Goal: Task Accomplishment & Management: Complete application form

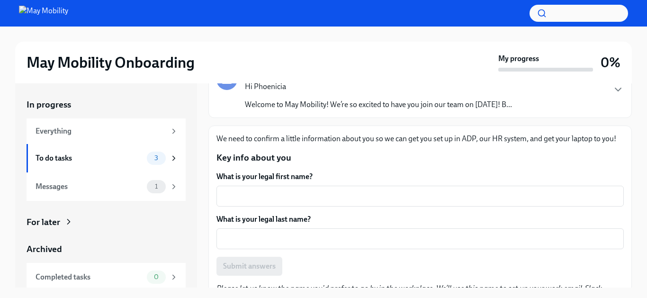
scroll to position [79, 0]
click at [370, 197] on textarea "What is your legal first name?" at bounding box center [420, 195] width 396 height 11
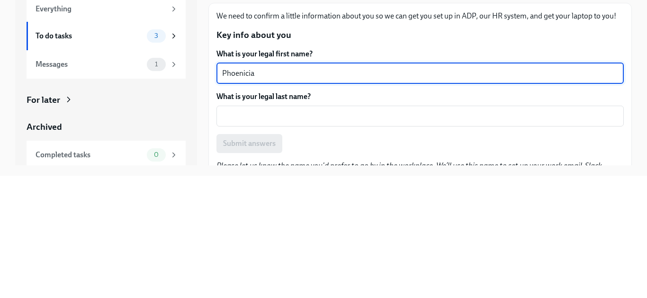
type textarea "Phoenicia"
click at [435, 242] on textarea "What is your legal last name?" at bounding box center [420, 238] width 396 height 11
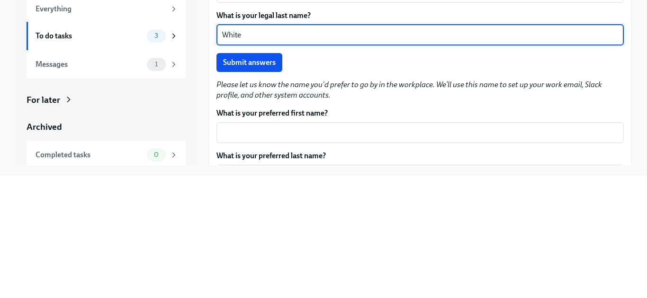
scroll to position [163, 0]
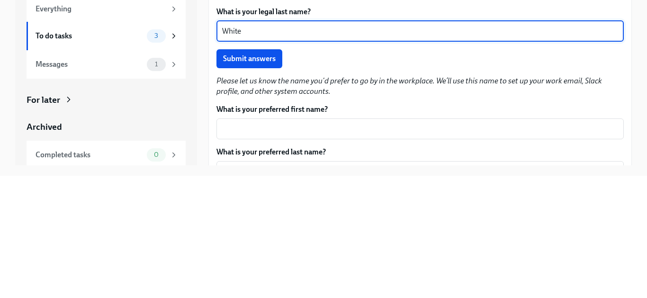
type textarea "White"
click at [263, 184] on span "Submit answers" at bounding box center [249, 180] width 53 height 9
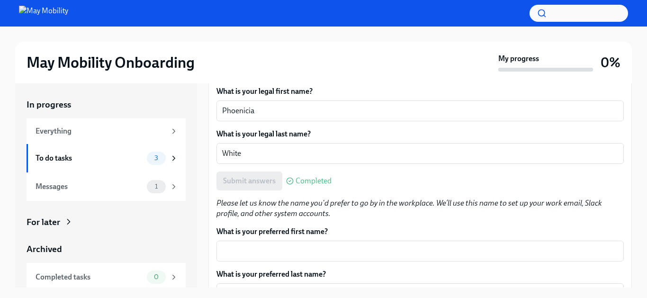
click at [493, 176] on div "Submit answers Completed" at bounding box center [421, 181] width 408 height 19
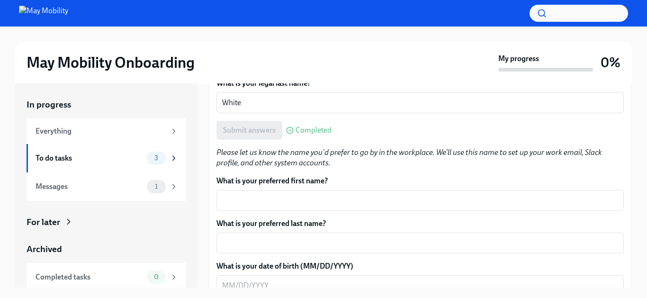
scroll to position [222, 0]
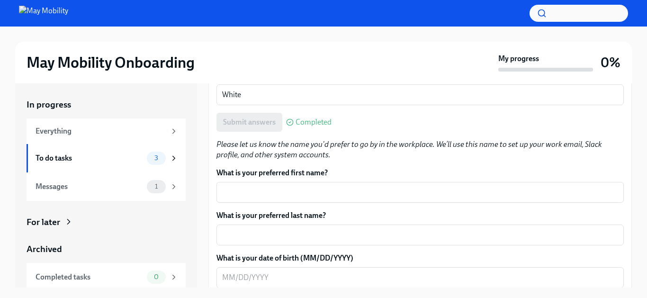
click at [356, 197] on textarea "What is your preferred first name?" at bounding box center [420, 192] width 396 height 11
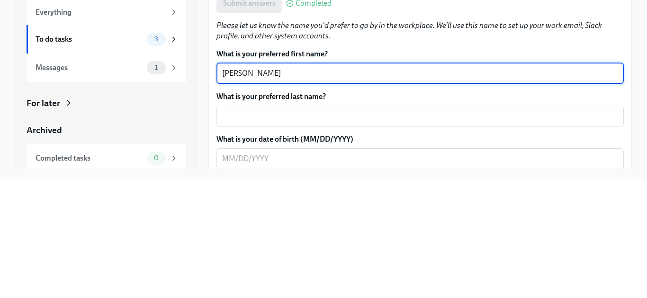
type textarea "[PERSON_NAME]"
click at [426, 239] on textarea "What is your preferred last name?" at bounding box center [420, 234] width 396 height 11
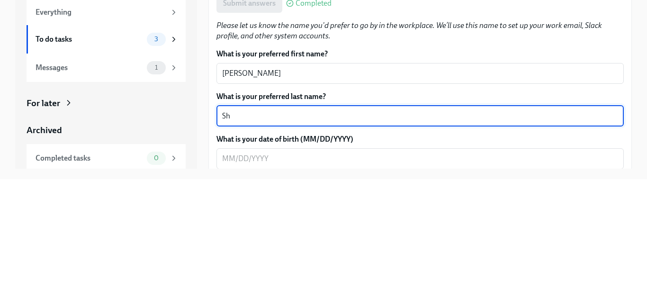
type textarea "S"
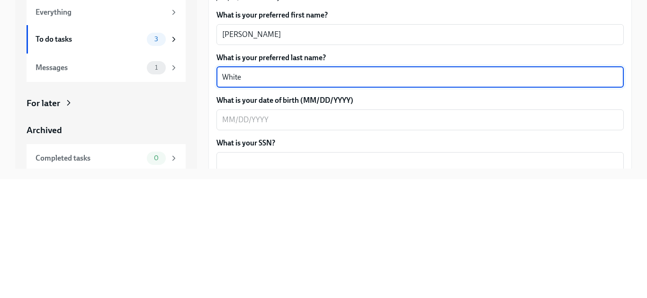
scroll to position [263, 0]
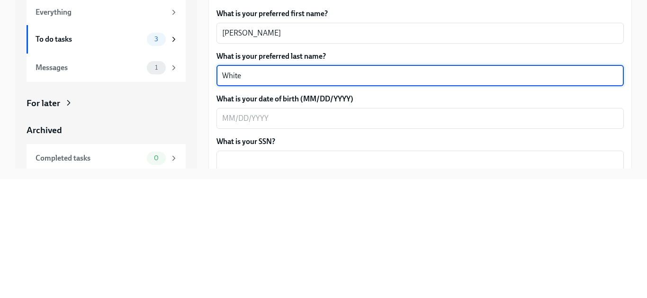
type textarea "White"
click at [403, 242] on textarea "What is your date of birth (MM/DD/YYYY)" at bounding box center [420, 237] width 396 height 11
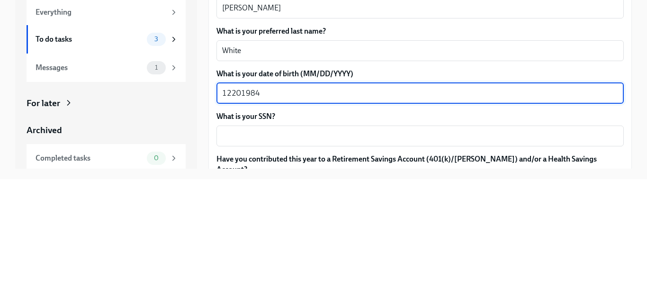
scroll to position [297, 0]
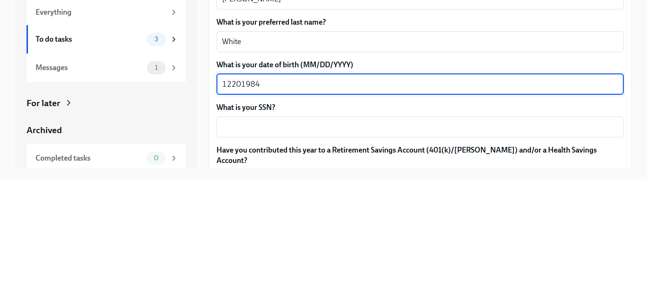
type textarea "12201984"
click at [365, 250] on textarea "What is your SSN?" at bounding box center [420, 245] width 396 height 11
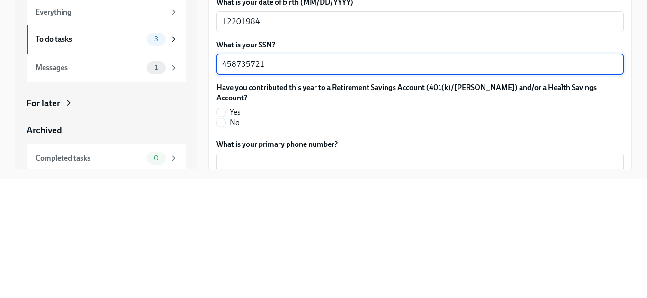
scroll to position [363, 0]
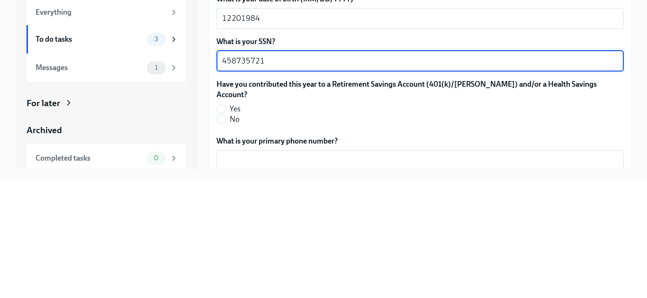
type textarea "458735721"
click at [221, 224] on input "Yes" at bounding box center [221, 228] width 9 height 9
radio input "true"
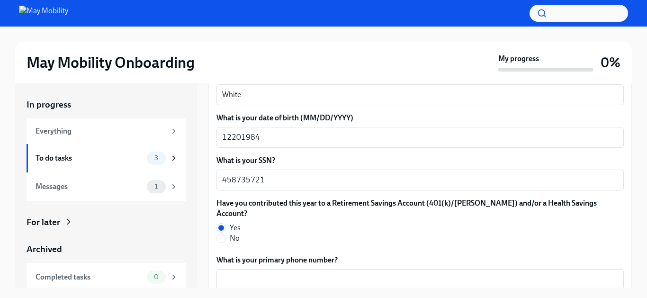
click at [517, 93] on textarea "White" at bounding box center [420, 94] width 396 height 11
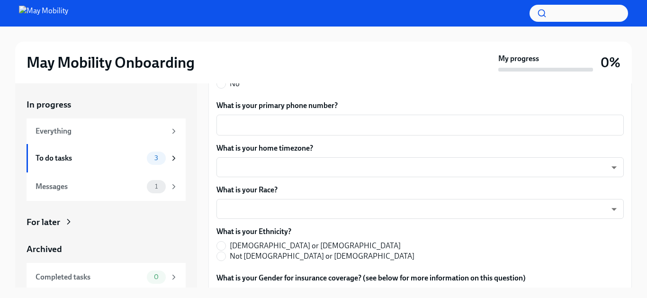
scroll to position [517, 0]
click at [384, 119] on textarea "What is your primary phone number?" at bounding box center [420, 124] width 396 height 11
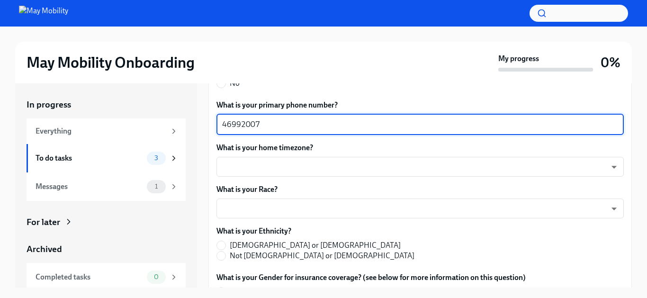
click at [531, 200] on body "May Mobility Onboarding My progress 0% In progress Everything To do tasks 3 Mes…" at bounding box center [323, 157] width 647 height 314
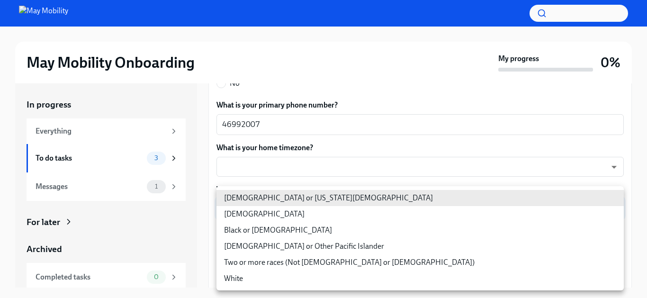
click at [317, 117] on div at bounding box center [323, 149] width 647 height 298
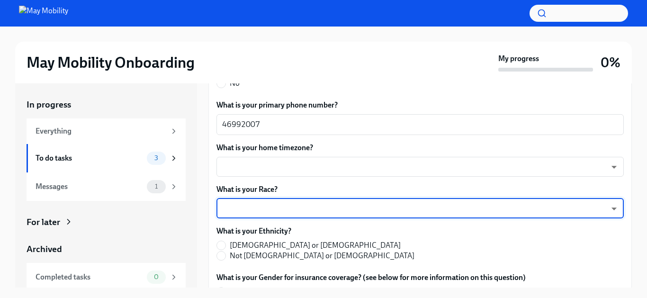
click at [306, 119] on textarea "46992007" at bounding box center [420, 124] width 396 height 11
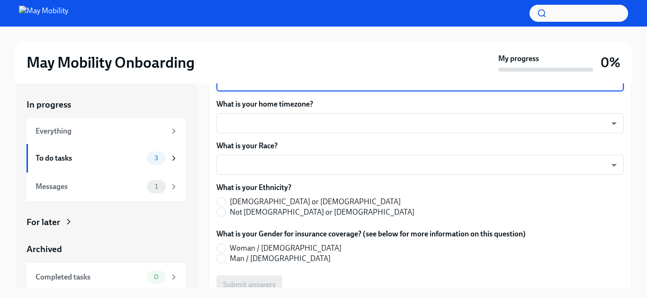
scroll to position [562, 0]
type textarea "4699200740"
click at [453, 122] on body "May Mobility Onboarding My progress 0% In progress Everything To do tasks 3 Mes…" at bounding box center [323, 157] width 647 height 314
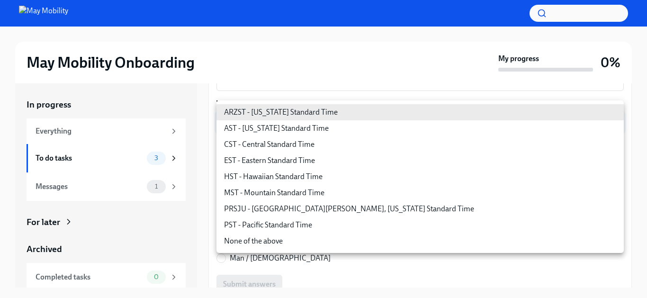
click at [301, 149] on li "CST - Central Standard Time" at bounding box center [421, 144] width 408 height 16
type input "9OoJ6Zc1R"
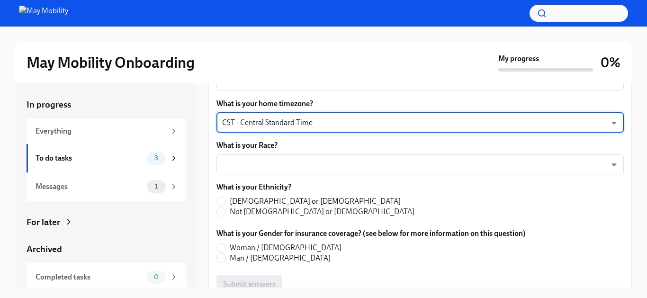
click at [393, 156] on body "May Mobility Onboarding My progress 0% In progress Everything To do tasks 3 Mes…" at bounding box center [323, 157] width 647 height 314
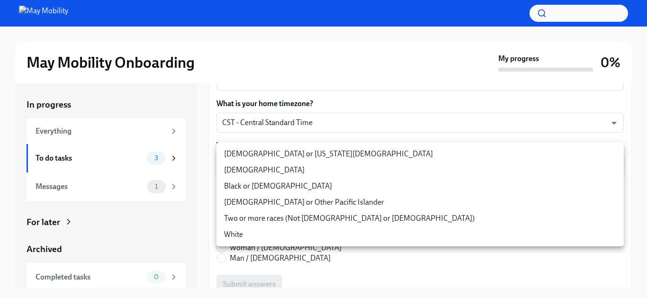
click at [305, 190] on li "Black or [DEMOGRAPHIC_DATA]" at bounding box center [421, 186] width 408 height 16
type input "9OoJ6Zc1R"
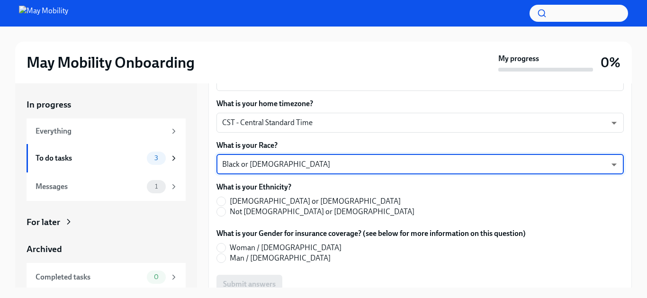
click at [225, 208] on input "Not [DEMOGRAPHIC_DATA] or [DEMOGRAPHIC_DATA]" at bounding box center [221, 212] width 9 height 9
radio input "true"
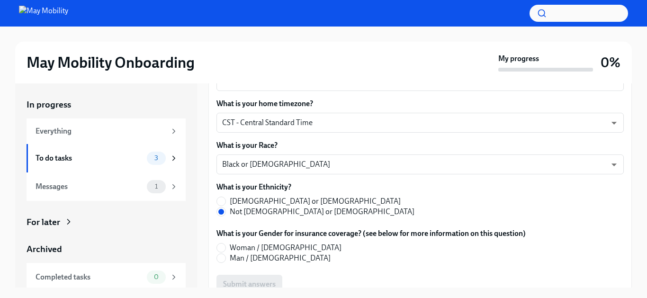
click at [225, 244] on input "Woman / [DEMOGRAPHIC_DATA]" at bounding box center [221, 248] width 9 height 9
radio input "true"
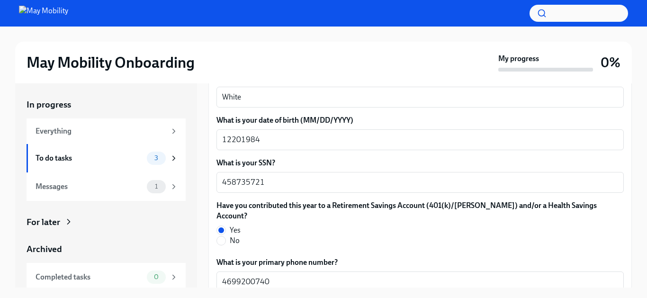
scroll to position [357, 0]
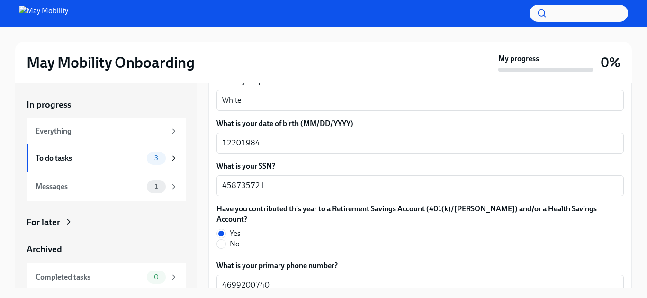
click at [312, 141] on textarea "12201984" at bounding box center [420, 142] width 396 height 11
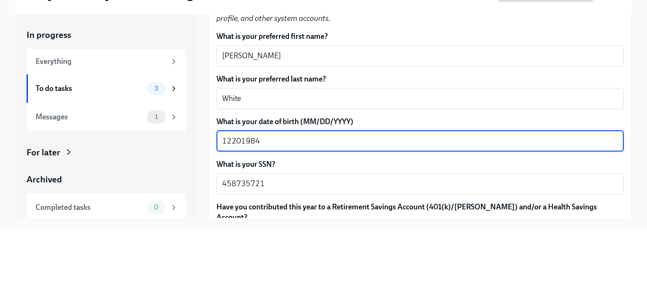
scroll to position [286, 0]
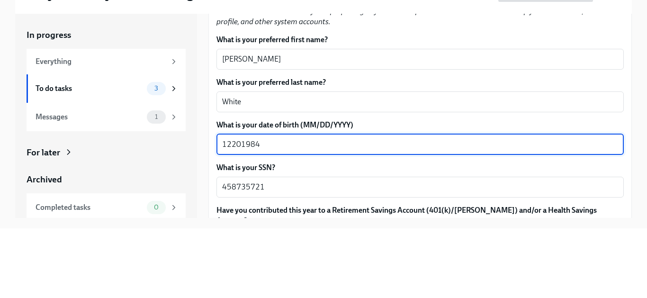
click at [520, 175] on textarea "White" at bounding box center [420, 171] width 396 height 11
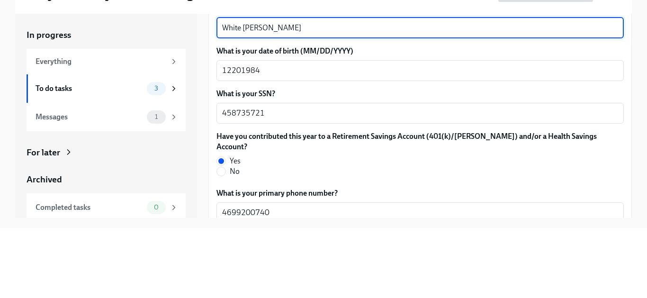
scroll to position [360, 0]
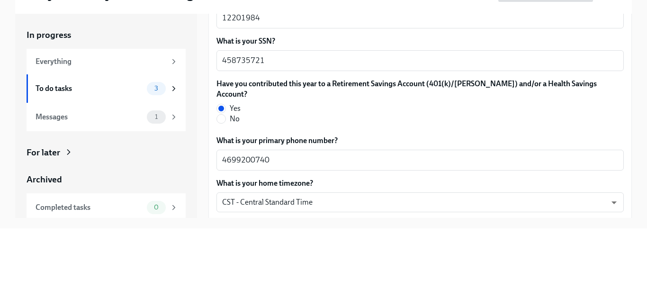
type textarea "White [PERSON_NAME]"
click at [606, 185] on div "Have you contributed this year to a Retirement Savings Account (401(k)/[PERSON_…" at bounding box center [421, 172] width 408 height 49
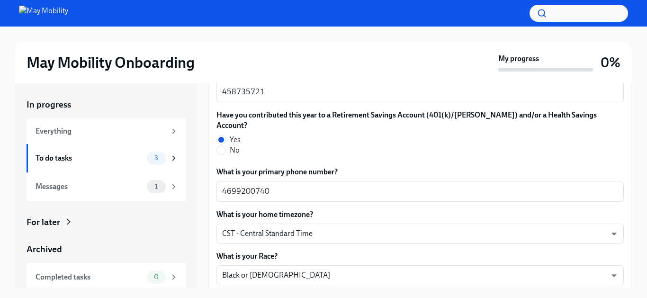
scroll to position [452, 0]
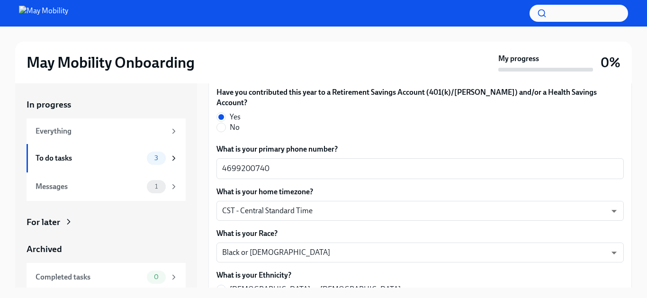
click at [590, 163] on textarea "4699200740" at bounding box center [420, 168] width 396 height 11
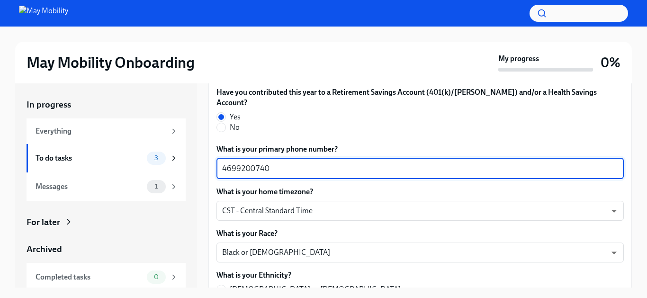
click at [595, 144] on label "What is your primary phone number?" at bounding box center [421, 149] width 408 height 10
click at [595, 163] on textarea "4699200740" at bounding box center [420, 168] width 396 height 11
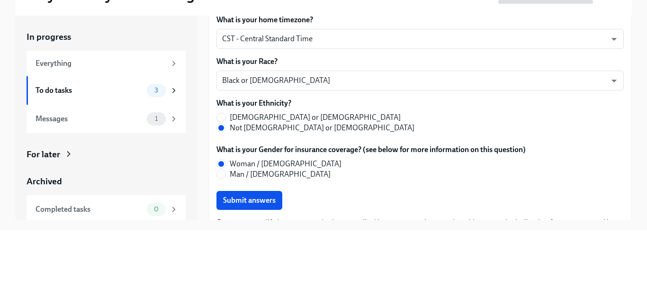
scroll to position [583, 0]
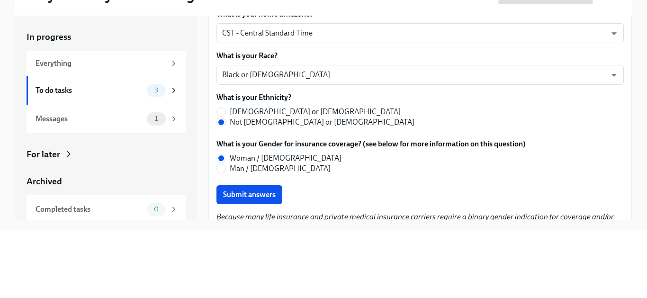
click at [576, 165] on div "What is your Ethnicity? [DEMOGRAPHIC_DATA] or [DEMOGRAPHIC_DATA] Not [DEMOGRAPH…" at bounding box center [421, 177] width 408 height 35
click at [585, 149] on div "What is your preferred first name? [PERSON_NAME] x ​ What is your preferred las…" at bounding box center [421, 39] width 408 height 465
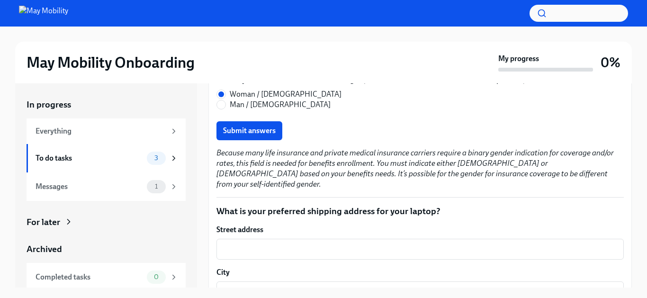
scroll to position [707, 0]
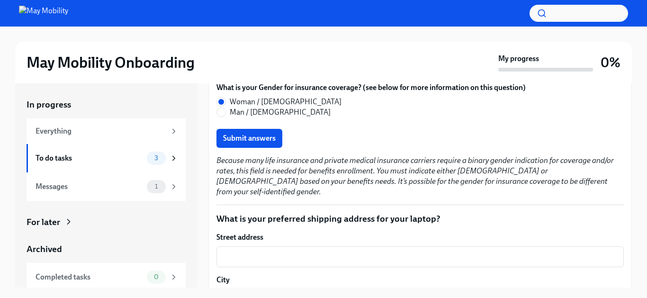
click at [265, 134] on button "Submit answers" at bounding box center [250, 138] width 66 height 19
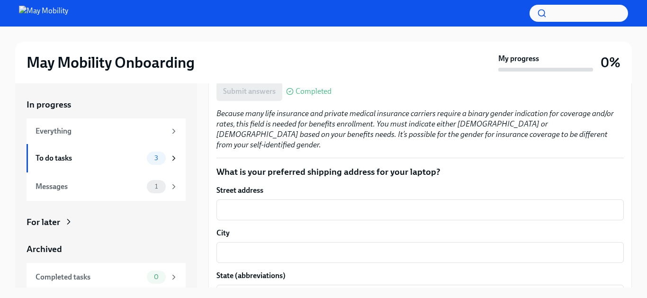
scroll to position [756, 0]
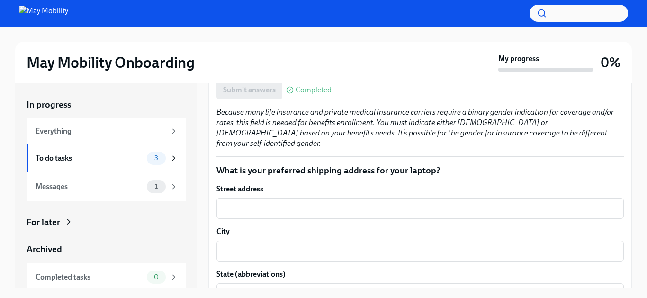
click at [346, 203] on textarea "Street address" at bounding box center [420, 208] width 396 height 11
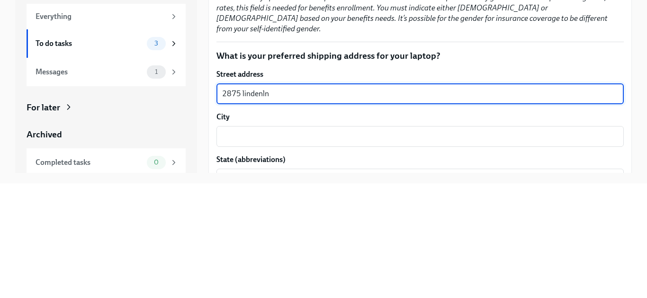
click at [364, 245] on textarea "City" at bounding box center [420, 250] width 396 height 11
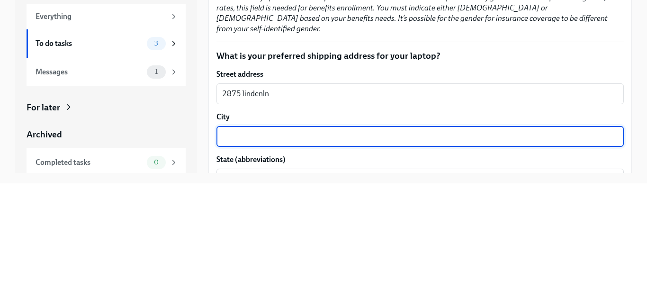
click at [375, 203] on textarea "2875 lindenln" at bounding box center [420, 208] width 396 height 11
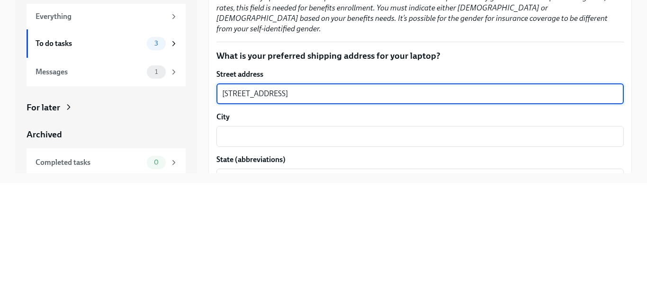
type textarea "[STREET_ADDRESS]"
click at [365, 245] on textarea "City" at bounding box center [420, 250] width 396 height 11
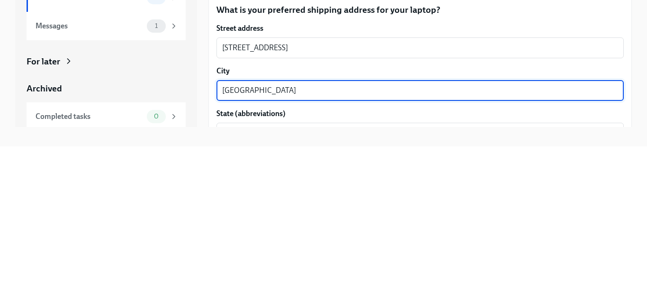
scroll to position [10, 0]
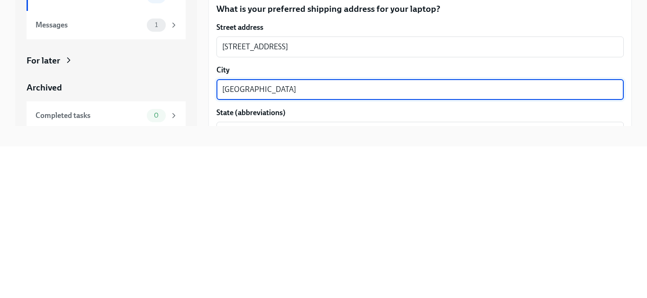
type textarea "[GEOGRAPHIC_DATA]"
click at [395, 278] on textarea "State (abbreviations)" at bounding box center [420, 283] width 396 height 11
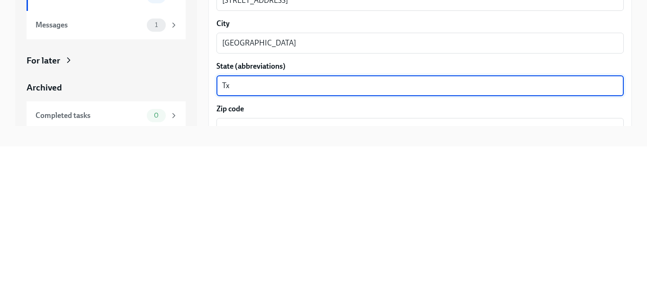
scroll to position [803, 0]
type textarea "Tx"
click at [330, 274] on textarea "Zip code" at bounding box center [420, 279] width 396 height 11
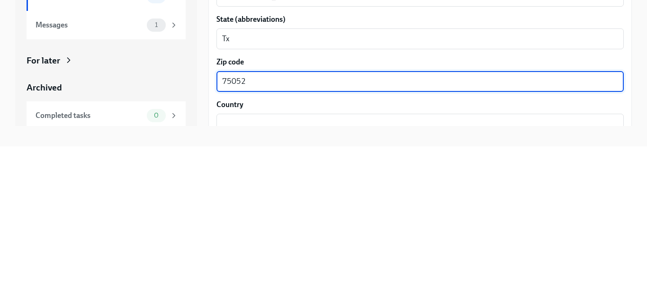
scroll to position [851, 0]
type textarea "75052"
click at [349, 269] on textarea "Country" at bounding box center [420, 274] width 396 height 11
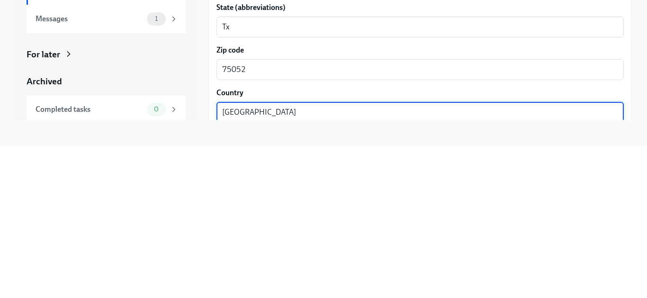
scroll to position [27, 0]
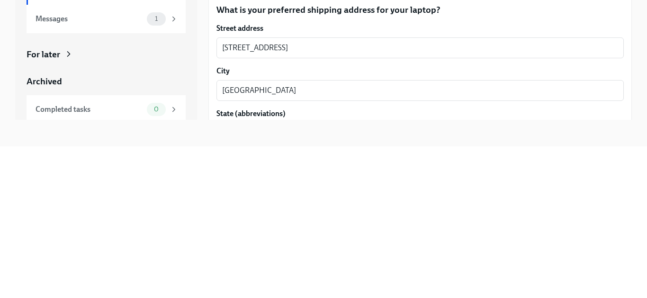
type textarea "[GEOGRAPHIC_DATA]"
click at [542, 279] on textarea "Tx" at bounding box center [420, 284] width 396 height 11
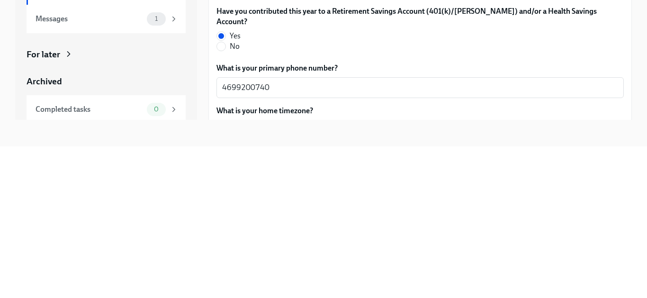
scroll to position [382, 0]
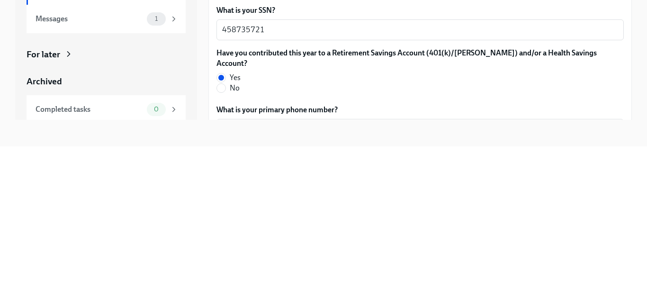
click at [534, 275] on textarea "4699200740" at bounding box center [420, 280] width 396 height 11
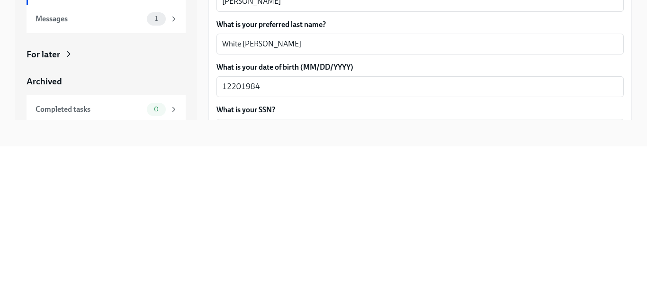
scroll to position [243, 0]
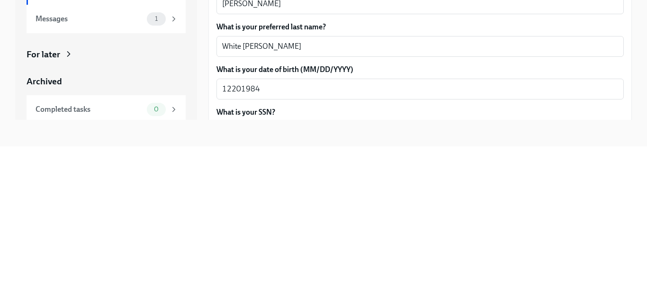
click at [548, 235] on textarea "12201984" at bounding box center [420, 240] width 396 height 11
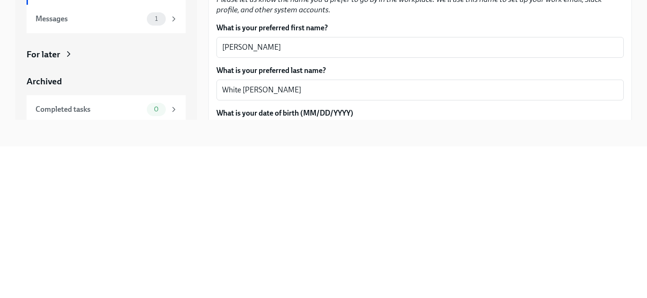
scroll to position [195, 0]
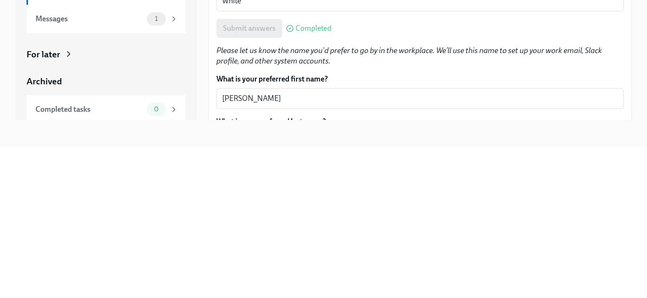
click at [547, 226] on label "What is your preferred first name?" at bounding box center [421, 231] width 408 height 10
click at [547, 245] on textarea "[PERSON_NAME]" at bounding box center [420, 250] width 396 height 11
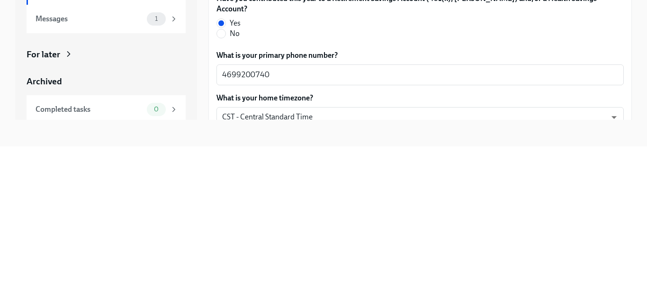
click at [541, 240] on body "May Mobility Onboarding My progress 0% In progress Everything To do tasks 3 Mes…" at bounding box center [323, 141] width 647 height 314
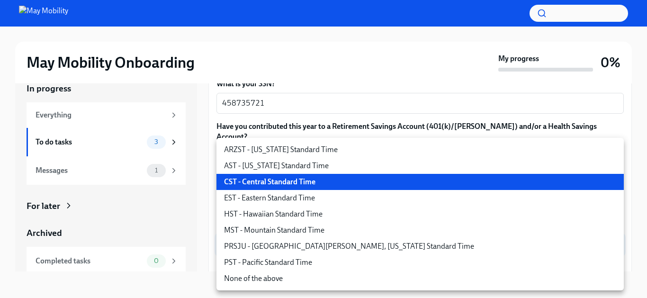
click at [638, 101] on div at bounding box center [323, 149] width 647 height 298
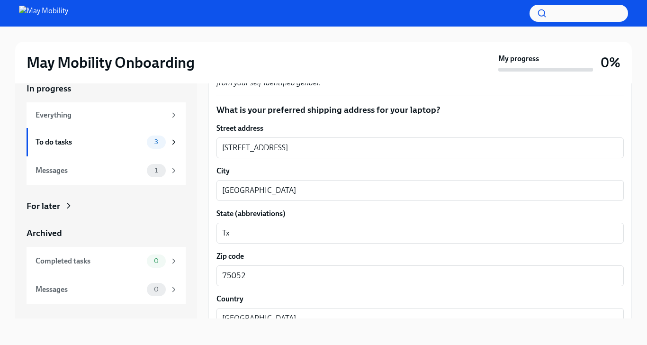
scroll to position [808, 0]
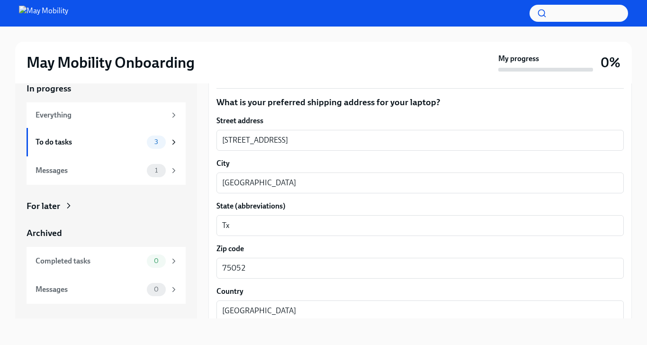
click at [266, 298] on span "Submit answers" at bounding box center [249, 338] width 53 height 9
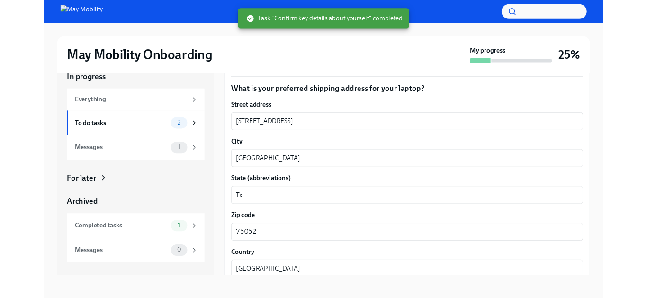
scroll to position [64, 0]
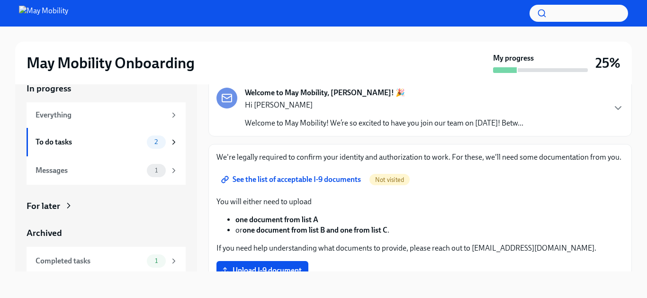
scroll to position [45, 0]
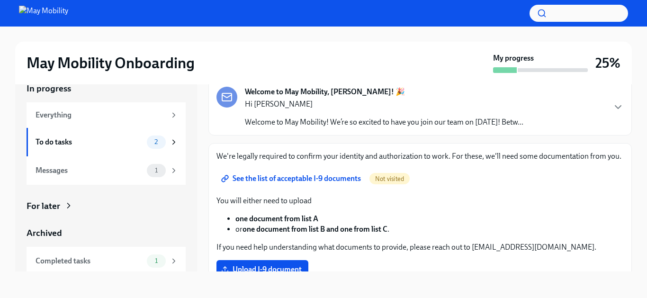
click at [289, 265] on span "Upload I-9 document" at bounding box center [262, 269] width 79 height 9
click at [0, 0] on input "Upload I-9 document" at bounding box center [0, 0] width 0 height 0
click at [346, 174] on span "See the list of acceptable I-9 documents" at bounding box center [292, 178] width 138 height 9
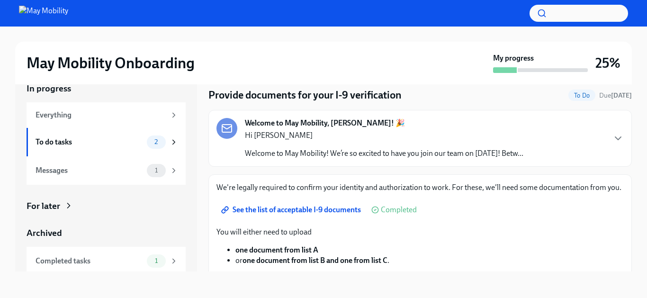
scroll to position [11, 0]
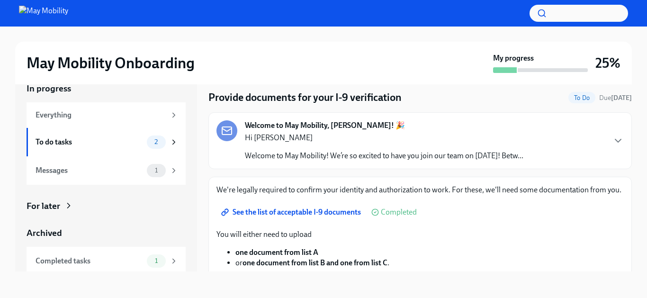
click at [339, 208] on span "See the list of acceptable I-9 documents" at bounding box center [292, 212] width 138 height 9
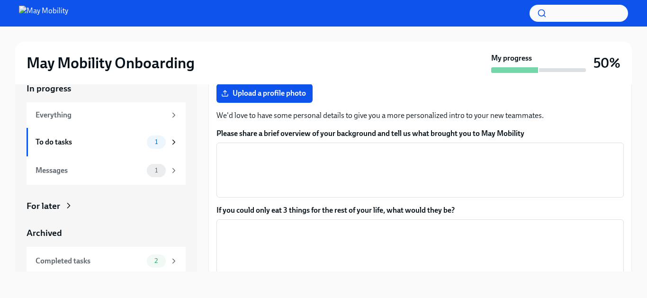
scroll to position [144, 0]
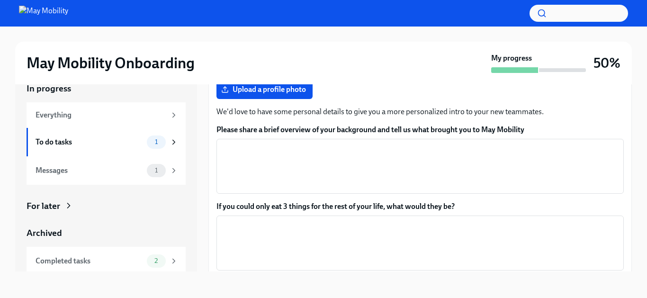
click at [399, 220] on textarea "If you could only eat 3 things for the rest of your life, what would they be?" at bounding box center [420, 242] width 396 height 45
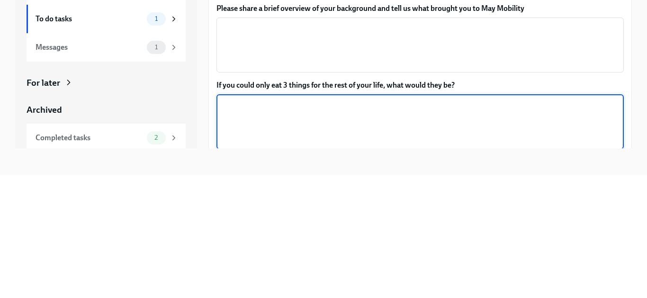
scroll to position [141, 0]
type textarea "ic"
type textarea "i"
type textarea "If"
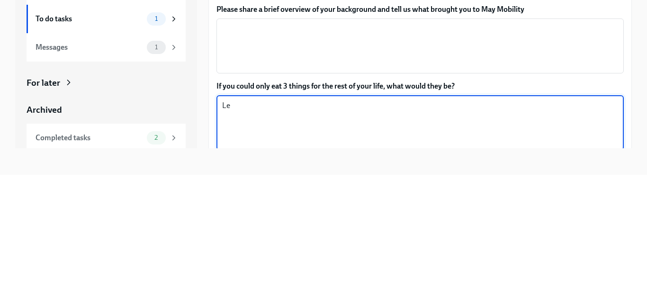
type textarea "L"
click at [267, 223] on textarea "1.Shrimp lettuce tacos 2.Bluebell Icecream" at bounding box center [420, 245] width 396 height 45
click at [284, 223] on textarea "1.Shrimp lettuce tacos 2.Bluebell Icecream" at bounding box center [420, 245] width 396 height 45
click at [279, 223] on textarea "1.Shrimp lettuce tacos 2.Bluebell Icecream" at bounding box center [420, 245] width 396 height 45
click at [291, 223] on textarea "1.Shrimp lettuce tacos 2.Bluebell Icecream" at bounding box center [420, 245] width 396 height 45
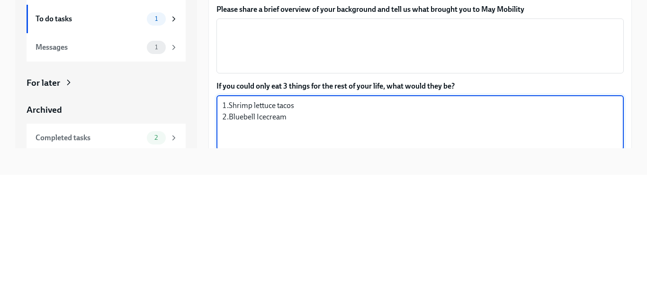
click at [277, 223] on textarea "1.Shrimp lettuce tacos 2.Bluebell Icecream" at bounding box center [420, 245] width 396 height 45
click at [228, 223] on textarea "1.Shrimp lettuce tacos 2.Bluebell [DOMAIN_NAME]" at bounding box center [420, 245] width 396 height 45
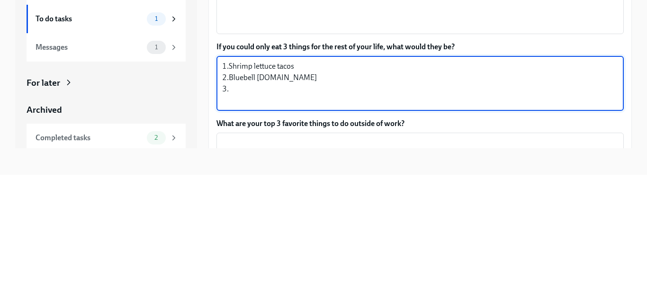
scroll to position [183, 0]
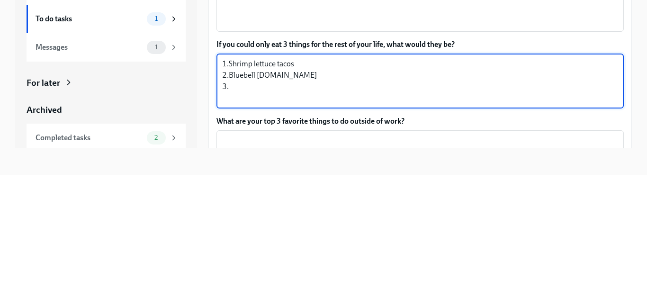
click at [300, 181] on textarea "1.Shrimp lettuce tacos 2.Bluebell [DOMAIN_NAME] 3." at bounding box center [420, 203] width 396 height 45
click at [306, 181] on textarea "1.Shrimp lettuce tacos 2.Bluebell [DOMAIN_NAME] 3." at bounding box center [420, 203] width 396 height 45
click at [281, 181] on textarea "1.Shrimp lettuce tacos 2.Bluebell [DOMAIN_NAME] 3." at bounding box center [420, 203] width 396 height 45
click at [247, 181] on textarea "1.Shrimp lettuce tacos 2.Bluebell Icecream 3." at bounding box center [420, 203] width 396 height 45
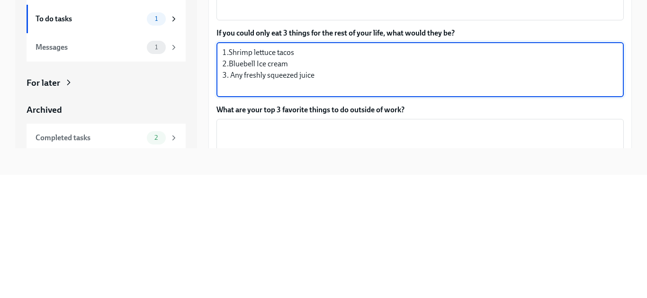
scroll to position [198, 0]
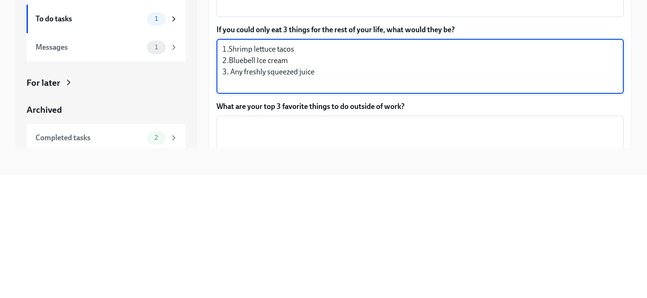
type textarea "1.Shrimp lettuce tacos 2.Bluebell Ice cream 3. Any freshly squeezed juice"
click at [245, 244] on textarea "What are your top 3 favorite things to do outside of work?" at bounding box center [420, 266] width 396 height 45
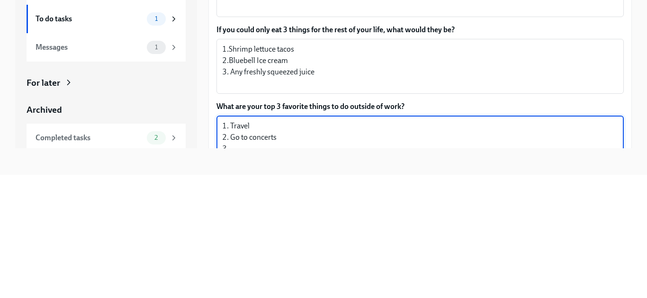
click at [292, 244] on textarea "1. Travel 2. Go to concerts 3." at bounding box center [420, 266] width 396 height 45
click at [260, 244] on textarea "1. Travel 2. 3." at bounding box center [420, 266] width 396 height 45
click at [440, 244] on textarea "1. Travel 2. 3." at bounding box center [420, 266] width 396 height 45
click at [277, 244] on textarea "1. Travel 2. 3." at bounding box center [420, 266] width 396 height 45
click at [246, 244] on textarea "1. Spend time with friends and family! 2. 3." at bounding box center [420, 266] width 396 height 45
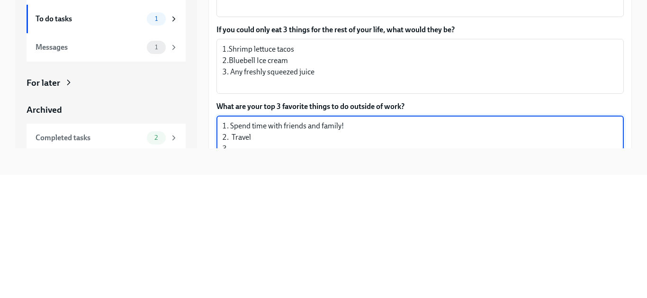
click at [256, 244] on textarea "1. Spend time with friends and family! 2. Travel 3." at bounding box center [420, 266] width 396 height 45
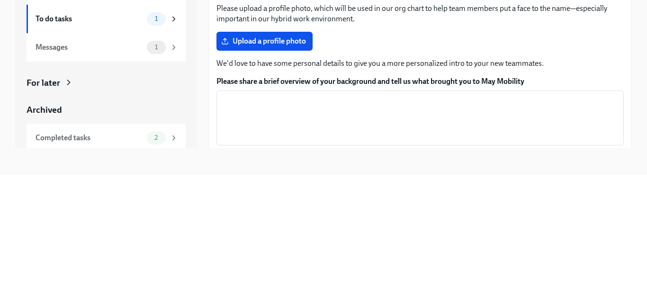
scroll to position [75, 0]
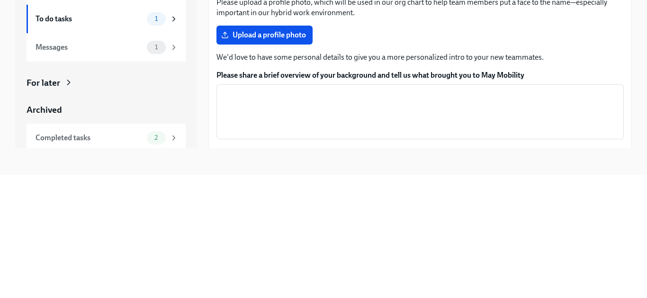
type textarea "1. Spend time with friends and family! 2. Travel 3. Go to concerts"
click at [245, 212] on textarea "Please share a brief overview of your background and tell us what brought you t…" at bounding box center [420, 234] width 396 height 45
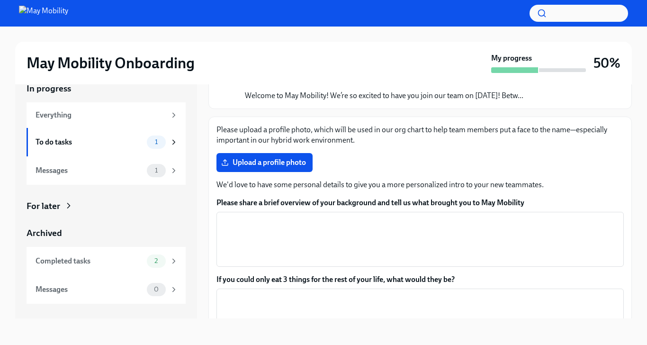
scroll to position [63, 0]
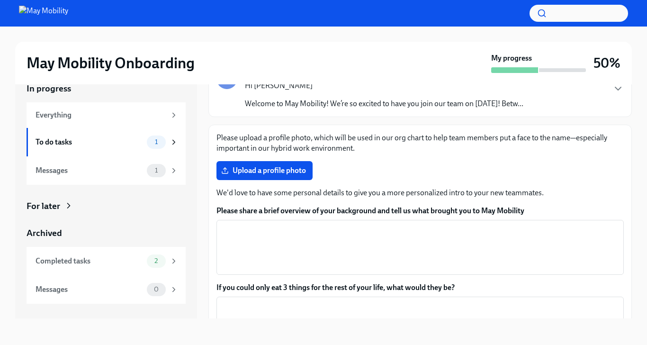
click at [473, 225] on textarea "Please share a brief overview of your background and tell us what brought you t…" at bounding box center [420, 247] width 396 height 45
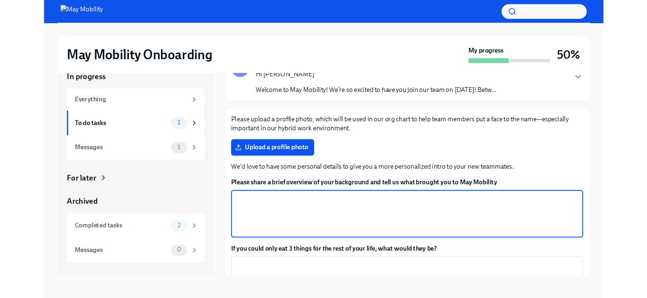
scroll to position [64, 0]
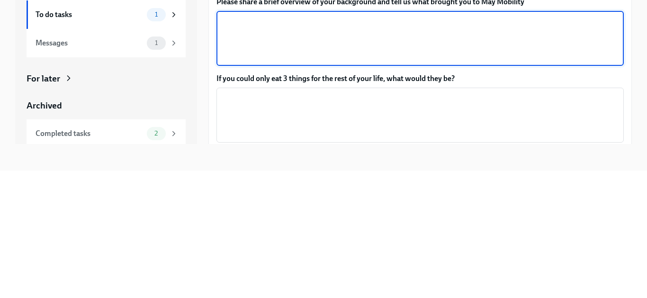
click at [519, 220] on textarea "If you could only eat 3 things for the rest of your life, what would they be?" at bounding box center [420, 242] width 396 height 45
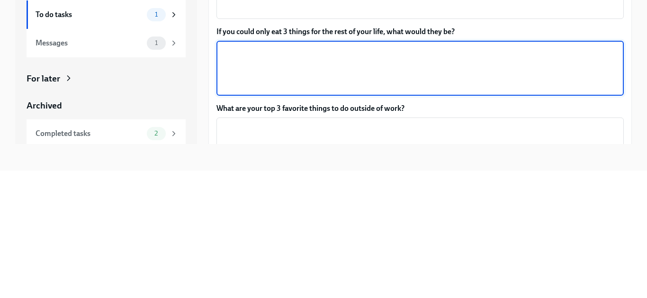
scroll to position [197, 0]
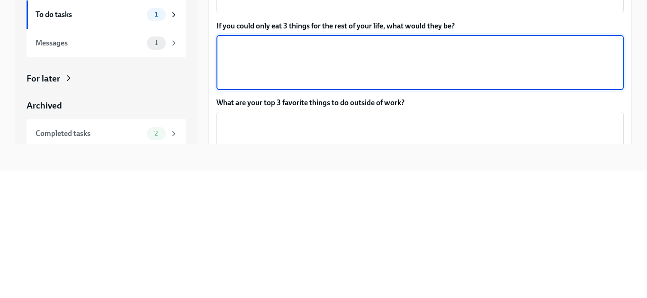
click at [460, 244] on textarea "What are your top 3 favorite things to do outside of work?" at bounding box center [420, 266] width 396 height 45
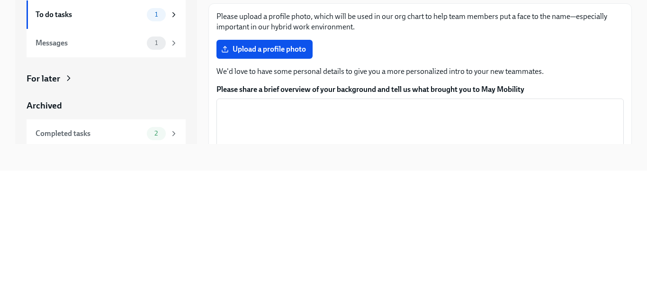
scroll to position [50, 0]
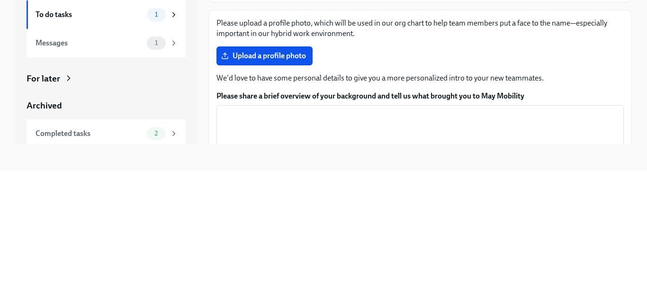
click at [464, 237] on textarea "Please share a brief overview of your background and tell us what brought you t…" at bounding box center [420, 259] width 396 height 45
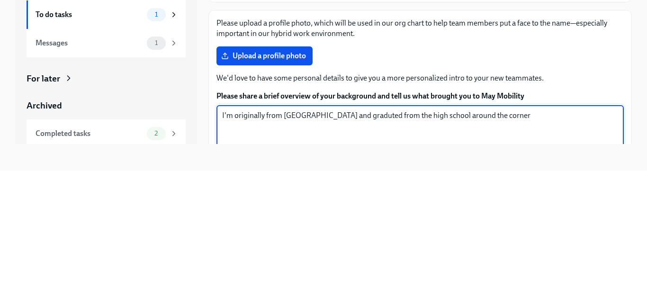
click at [344, 237] on textarea "I'm originally from [GEOGRAPHIC_DATA] and graduted from the high school around …" at bounding box center [420, 259] width 396 height 45
click at [362, 237] on textarea "I'm originally from [GEOGRAPHIC_DATA] and graduted from the high school around …" at bounding box center [420, 259] width 396 height 45
click at [363, 237] on textarea "I'm originally from [GEOGRAPHIC_DATA] and graduted from the high school around …" at bounding box center [420, 259] width 396 height 45
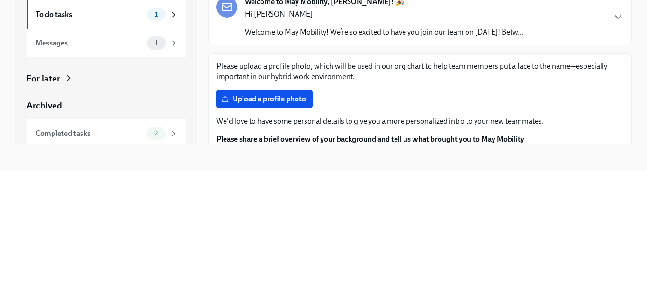
scroll to position [2, 0]
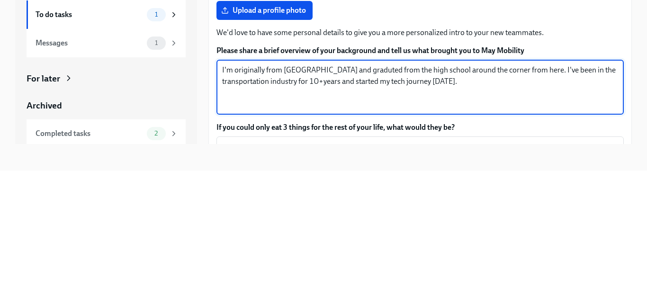
scroll to position [96, 0]
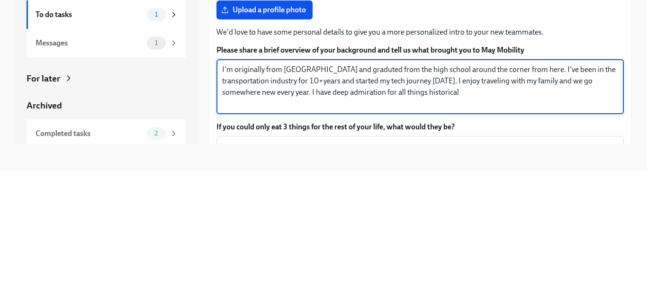
click at [386, 191] on textarea "I'm originally from [GEOGRAPHIC_DATA] and graduted from the high school around …" at bounding box center [420, 213] width 396 height 45
click at [365, 191] on textarea "I'm originally from [GEOGRAPHIC_DATA] and graduted from the high school around …" at bounding box center [420, 213] width 396 height 45
click at [461, 191] on textarea "I'm originally from [GEOGRAPHIC_DATA] and graduted from the high school around …" at bounding box center [420, 213] width 396 height 45
click at [371, 191] on textarea "I'm originally from [GEOGRAPHIC_DATA] and graduted from the high school around …" at bounding box center [420, 213] width 396 height 45
click at [413, 191] on textarea "I'm originally from [GEOGRAPHIC_DATA] and graduted from the high school around …" at bounding box center [420, 213] width 396 height 45
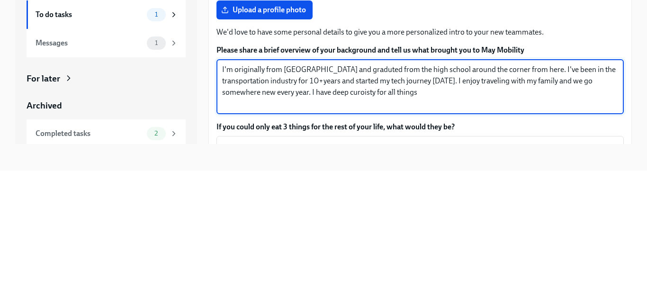
click at [369, 191] on textarea "I'm originally from [GEOGRAPHIC_DATA] and graduted from the high school around …" at bounding box center [420, 213] width 396 height 45
click at [433, 191] on textarea "I'm originally from [GEOGRAPHIC_DATA] and graduted from the high school around …" at bounding box center [420, 213] width 396 height 45
click at [347, 191] on textarea "I'm originally from [GEOGRAPHIC_DATA] and graduted from the high school around …" at bounding box center [420, 213] width 396 height 45
click at [317, 191] on textarea "I'm originally from [GEOGRAPHIC_DATA] and graduated from the high school around…" at bounding box center [420, 213] width 396 height 45
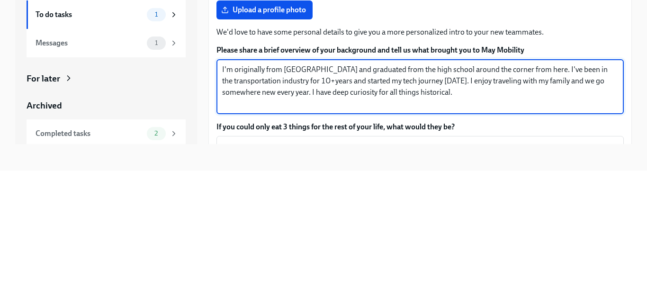
click at [334, 191] on textarea "I'm originally from [GEOGRAPHIC_DATA] and graduated from the high school around…" at bounding box center [420, 213] width 396 height 45
click at [495, 191] on textarea "I'm originally from [GEOGRAPHIC_DATA] and graduated from the high school around…" at bounding box center [420, 213] width 396 height 45
click at [558, 191] on textarea "I'm originally from [GEOGRAPHIC_DATA] and graduated from the high school around…" at bounding box center [420, 213] width 396 height 45
click at [599, 191] on textarea "I'm originally from [GEOGRAPHIC_DATA] and graduated from the high school around…" at bounding box center [420, 213] width 396 height 45
click at [555, 191] on textarea "I'm originally from [GEOGRAPHIC_DATA] and graduated from the high school around…" at bounding box center [420, 213] width 396 height 45
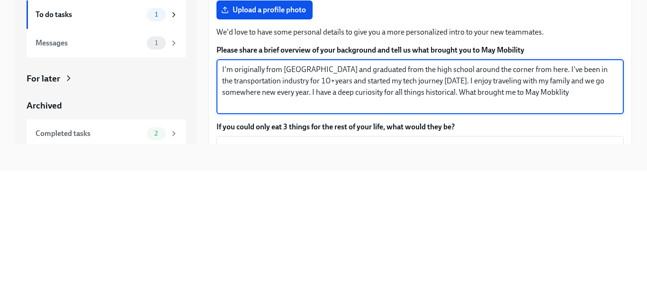
click at [572, 191] on textarea "I'm originally from [GEOGRAPHIC_DATA] and graduated from the high school around…" at bounding box center [420, 213] width 396 height 45
click at [553, 191] on textarea "I'm originally from [GEOGRAPHIC_DATA] and graduated from the high school around…" at bounding box center [420, 213] width 396 height 45
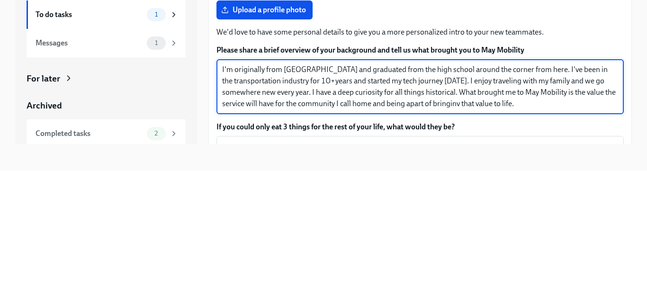
click at [453, 191] on textarea "I'm originally from [GEOGRAPHIC_DATA] and graduated from the high school around…" at bounding box center [420, 213] width 396 height 45
type textarea "I'm originally from [GEOGRAPHIC_DATA] and graduated from the high school around…"
click at [490, 268] on textarea "If you could only eat 3 things for the rest of your life, what would they be?" at bounding box center [420, 290] width 396 height 45
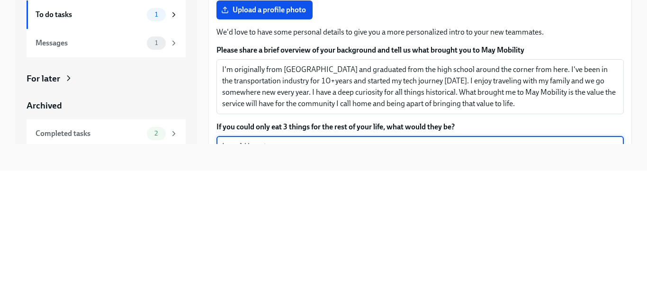
click at [258, 268] on textarea "I would havs to say 1.lettuce shrimp tacos 2.Bluebell ( the best ice cream in t…" at bounding box center [420, 290] width 396 height 45
click at [254, 268] on textarea "I would havs to say 1.lettuce shrimp tacos 2.Bluebell ( the best ice cream in t…" at bounding box center [420, 290] width 396 height 45
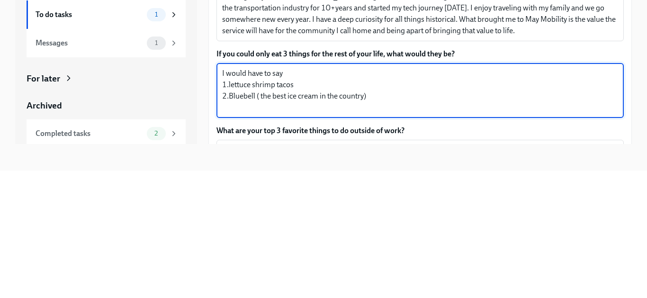
scroll to position [171, 0]
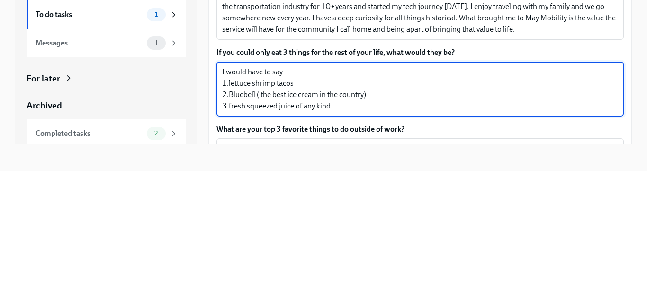
click at [312, 194] on textarea "I would have to say 1.lettuce shrimp tacos 2.Bluebell ( the best ice cream in t…" at bounding box center [420, 216] width 396 height 45
click at [430, 194] on textarea "I would have to say 1.lettuce shrimp tacos..yessssszzzzz 2.Bluebell ( the best …" at bounding box center [420, 216] width 396 height 45
click at [348, 194] on textarea "I would have to say 1.lettuce shrimp tacos..yessssszzzzz 2.Bluebell ( the best …" at bounding box center [420, 216] width 396 height 45
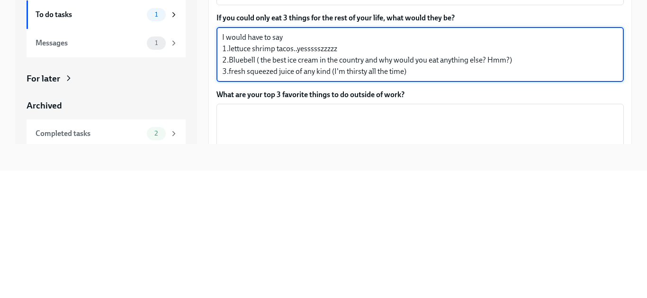
scroll to position [208, 0]
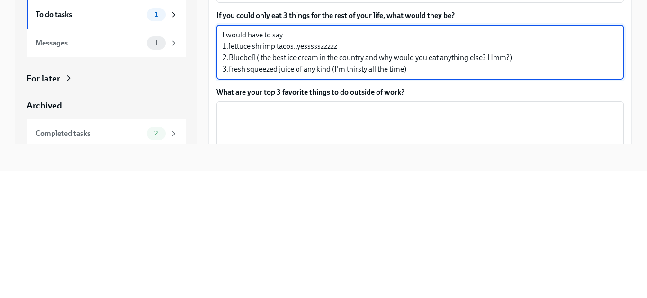
type textarea "I would have to say 1.lettuce shrimp tacos..yessssszzzzz 2.Bluebell ( the best …"
click at [505, 229] on div "x ​" at bounding box center [421, 256] width 408 height 55
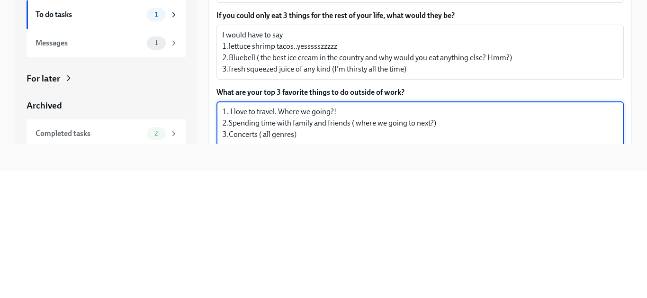
scroll to position [206, 0]
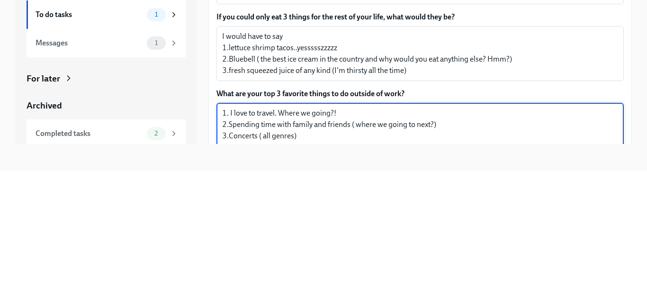
click at [436, 235] on textarea "1. I love to travel. Where we going?! 2.Spending time with family and friends (…" at bounding box center [420, 257] width 396 height 45
click at [354, 235] on textarea "1. I love to travel. Where we going?! 2.Spending time with family and friends (…" at bounding box center [420, 257] width 396 height 45
click at [419, 235] on textarea "1. I love to travel. Where we going?! 2.Spending time with family and friends .…" at bounding box center [420, 257] width 396 height 45
click at [422, 235] on textarea "1. I love to travel. Where we going?! 2.Spending time with family and friends .…" at bounding box center [420, 257] width 396 height 45
click at [322, 235] on textarea "1. I love to travel. Where we going?! 2.Spending time with family and friends .…" at bounding box center [420, 257] width 396 height 45
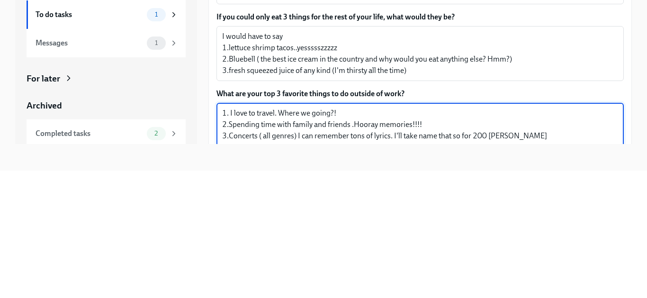
click at [390, 235] on textarea "1. I love to travel. Where we going?! 2.Spending time with family and friends .…" at bounding box center [420, 257] width 396 height 45
click at [508, 235] on textarea "1. I love to travel. Where we going?! 2.Spending time with family and friends .…" at bounding box center [420, 257] width 396 height 45
click at [461, 235] on textarea "1. I love to travel. Where we going?! 2.Spending time with family and friends .…" at bounding box center [420, 257] width 396 height 45
click at [483, 235] on textarea "1. I love to travel. Where we going?! 2.Spending time with family and friends .…" at bounding box center [420, 257] width 396 height 45
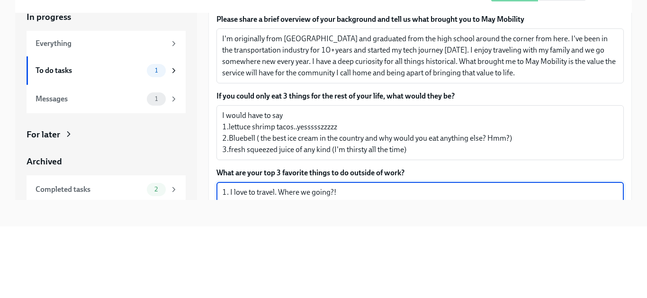
scroll to position [208, 0]
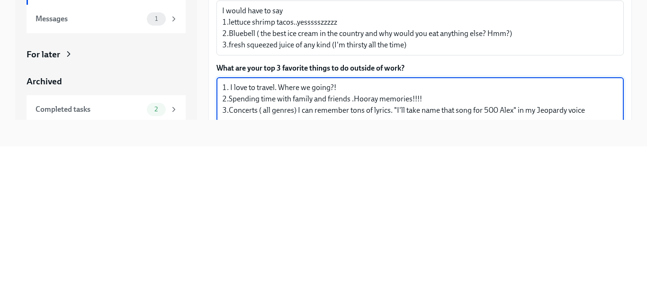
type textarea "1. I love to travel. Where we going?! 2.Spending time with family and friends .…"
click at [259, 296] on span "Submit answers" at bounding box center [249, 300] width 53 height 9
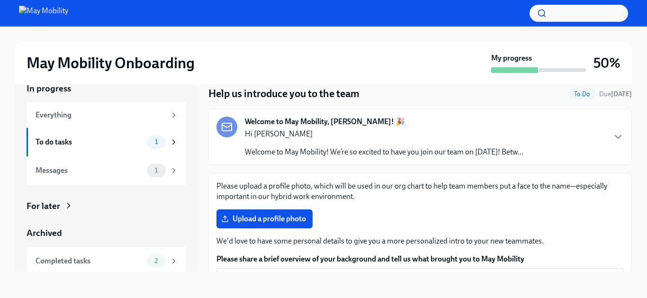
scroll to position [0, 0]
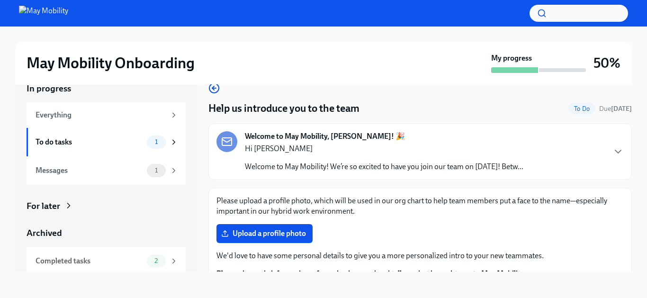
click at [276, 229] on span "Upload a profile photo" at bounding box center [264, 233] width 83 height 9
click at [0, 0] on input "Upload a profile photo" at bounding box center [0, 0] width 0 height 0
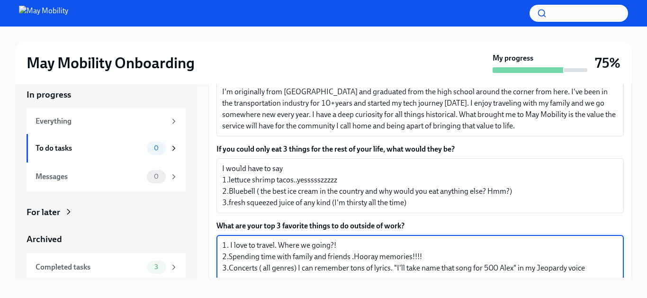
scroll to position [64, 0]
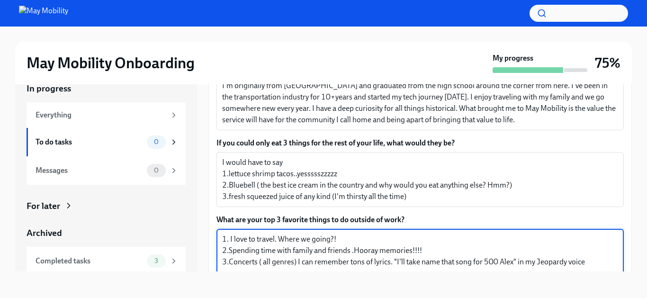
click at [607, 157] on textarea "I would have to say 1.lettuce shrimp tacos..yessssszzzzz 2.Bluebell ( the best …" at bounding box center [420, 179] width 396 height 45
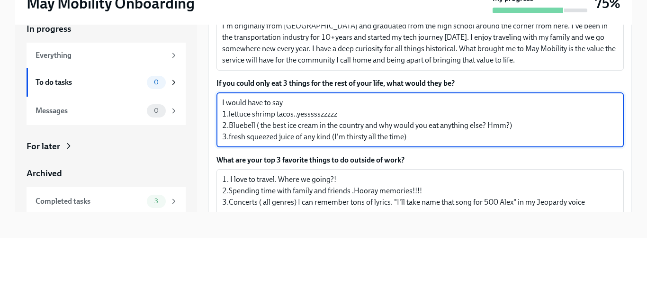
click at [598, 234] on textarea "1. I love to travel. Where we going?! 2.Spending time with family and friends .…" at bounding box center [420, 256] width 396 height 45
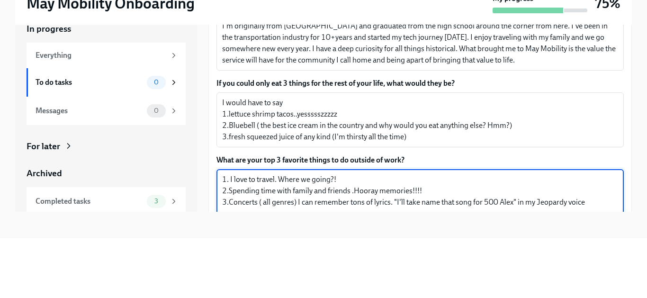
click at [613, 157] on textarea "I would have to say 1.lettuce shrimp tacos..yessssszzzzz 2.Bluebell ( the best …" at bounding box center [420, 179] width 396 height 45
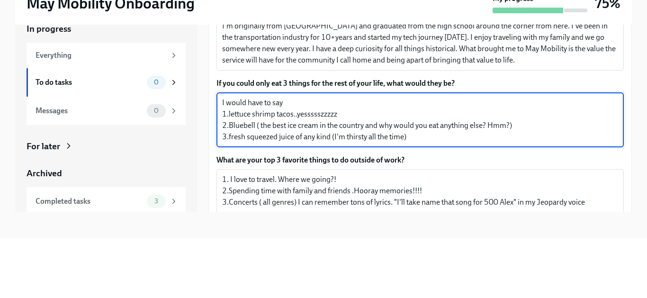
click at [640, 186] on div "May Mobility Onboarding My progress 75% In progress Everything To do tasks 0 Me…" at bounding box center [323, 153] width 647 height 289
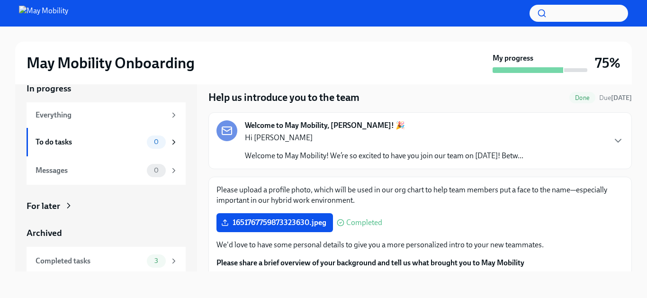
scroll to position [0, 0]
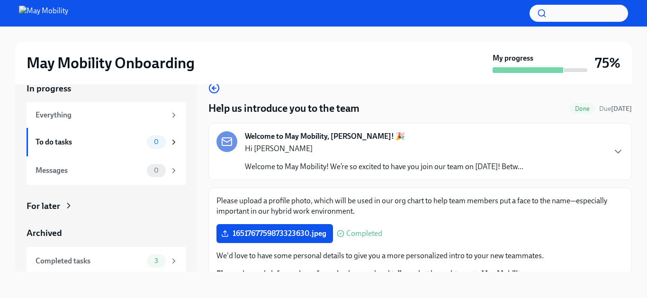
click at [622, 146] on icon "button" at bounding box center [618, 151] width 11 height 11
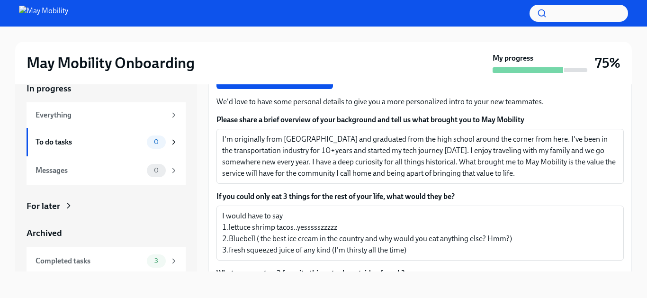
scroll to position [861, 0]
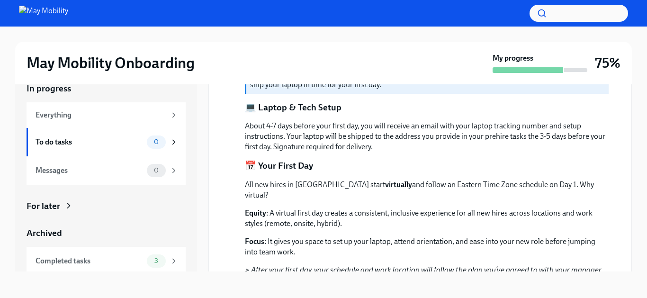
scroll to position [377, 0]
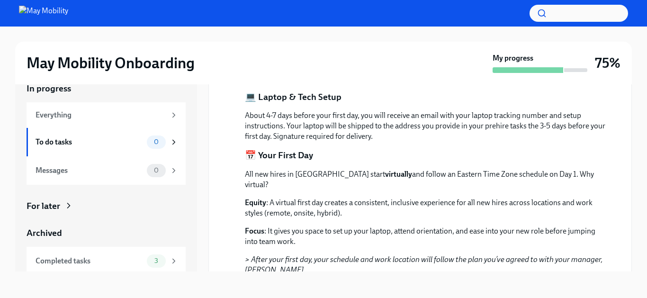
click at [602, 226] on p "Focus : It gives you space to set up your laptop, attend orientation, and ease …" at bounding box center [427, 236] width 364 height 21
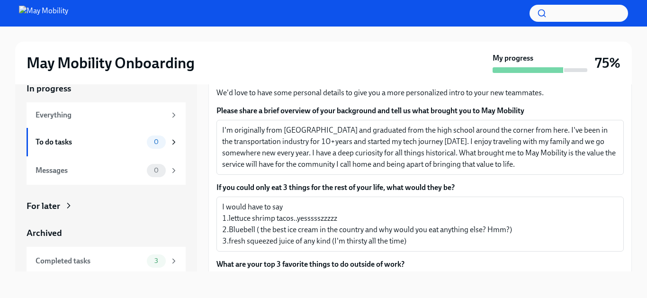
scroll to position [861, 0]
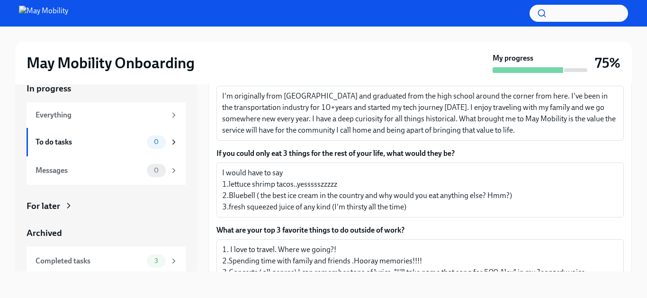
click at [112, 256] on div "Completed tasks" at bounding box center [90, 261] width 108 height 10
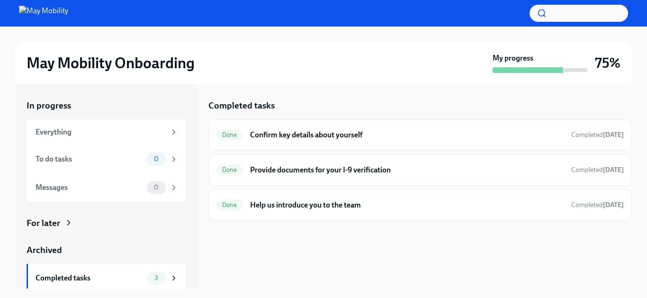
click at [163, 131] on div "Everything" at bounding box center [101, 132] width 130 height 10
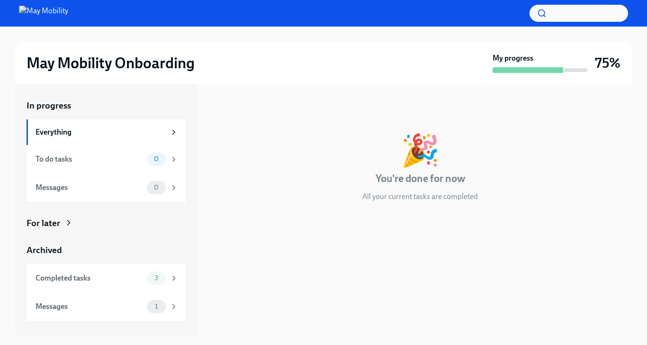
click at [149, 197] on div "Messages 0" at bounding box center [106, 187] width 159 height 28
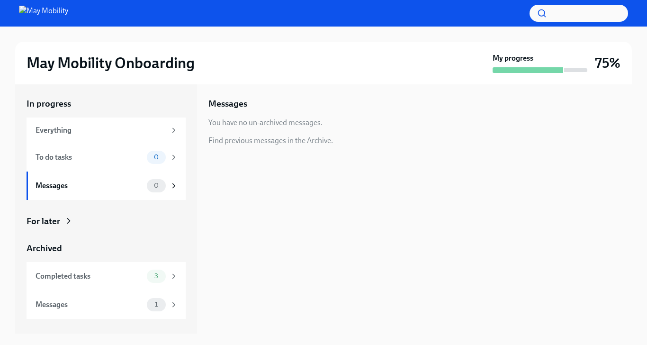
click at [140, 271] on div "Completed tasks" at bounding box center [90, 276] width 108 height 10
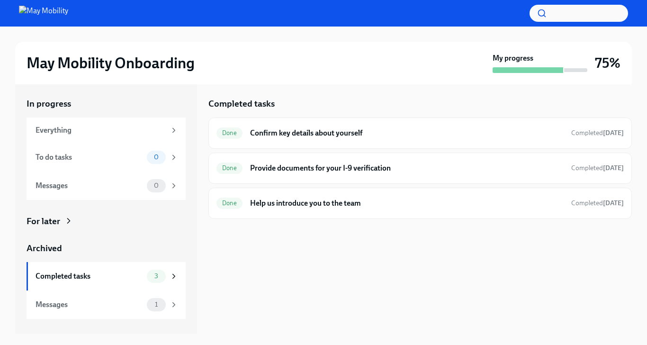
scroll to position [49, 0]
click at [155, 272] on span "3" at bounding box center [156, 275] width 15 height 7
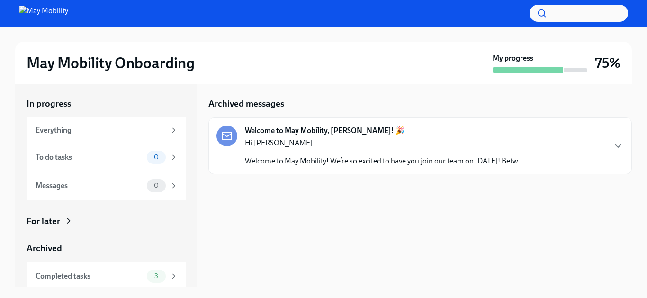
scroll to position [5, 0]
click at [616, 147] on icon "button" at bounding box center [618, 145] width 11 height 11
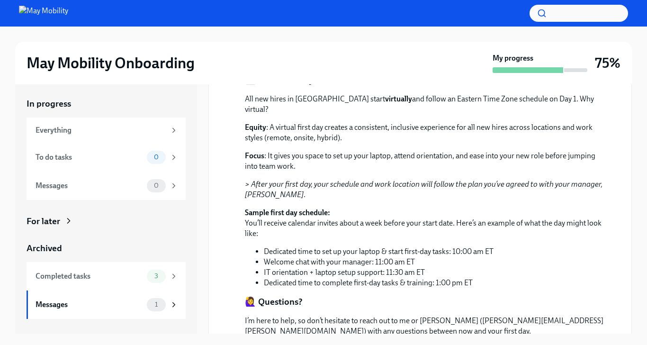
scroll to position [49, 0]
